Goal: Check status

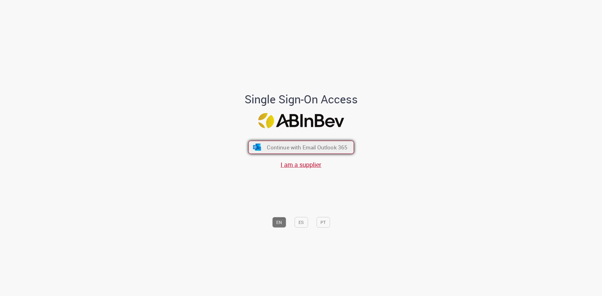
click at [319, 148] on span "Continue with Email Outlook 365" at bounding box center [307, 147] width 81 height 7
click at [313, 148] on span "Continue with Email Outlook 365" at bounding box center [307, 147] width 81 height 7
